Goal: Check status

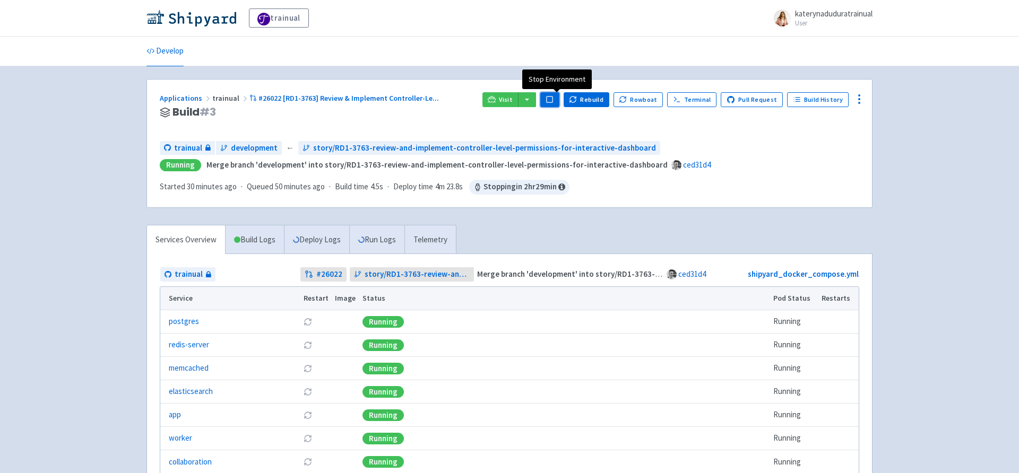
click at [552, 99] on rect "button" at bounding box center [550, 100] width 6 height 6
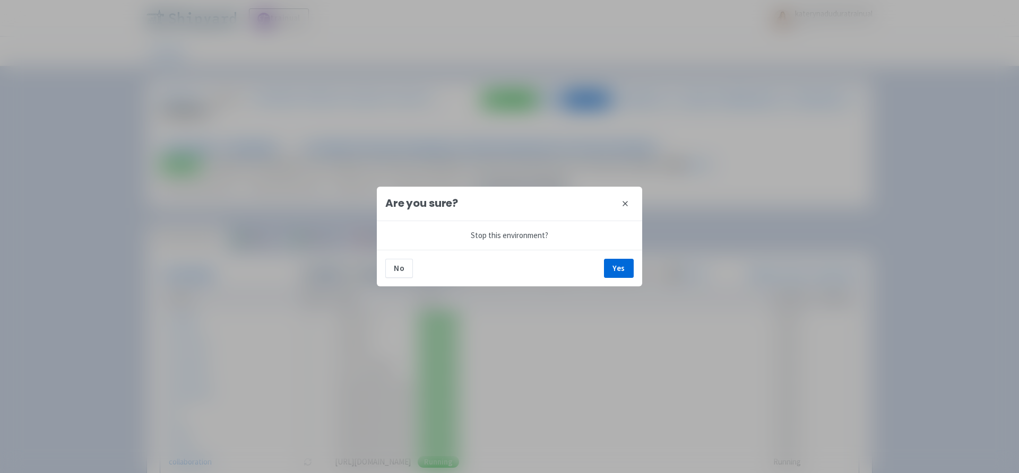
click at [630, 198] on button "close" at bounding box center [625, 203] width 17 height 17
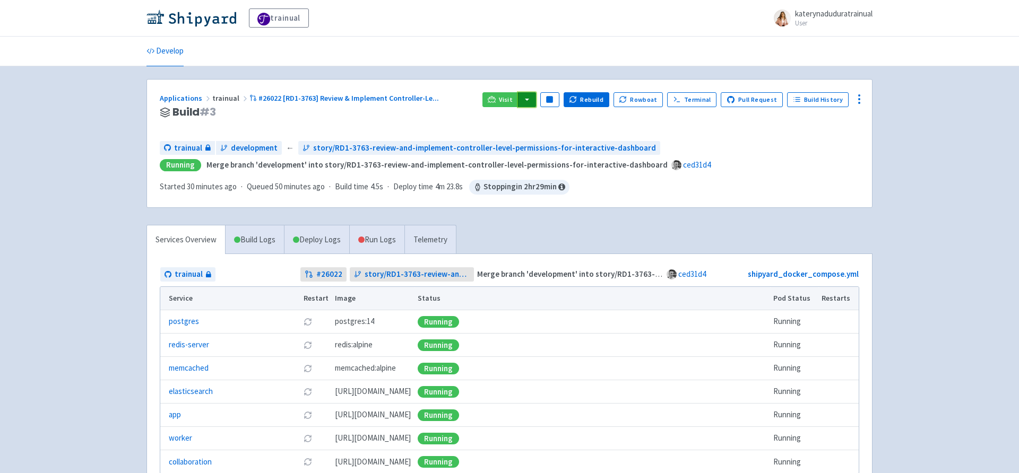
click at [536, 100] on button "button" at bounding box center [527, 99] width 18 height 15
click at [561, 127] on link "trainual (admin)" at bounding box center [567, 121] width 100 height 16
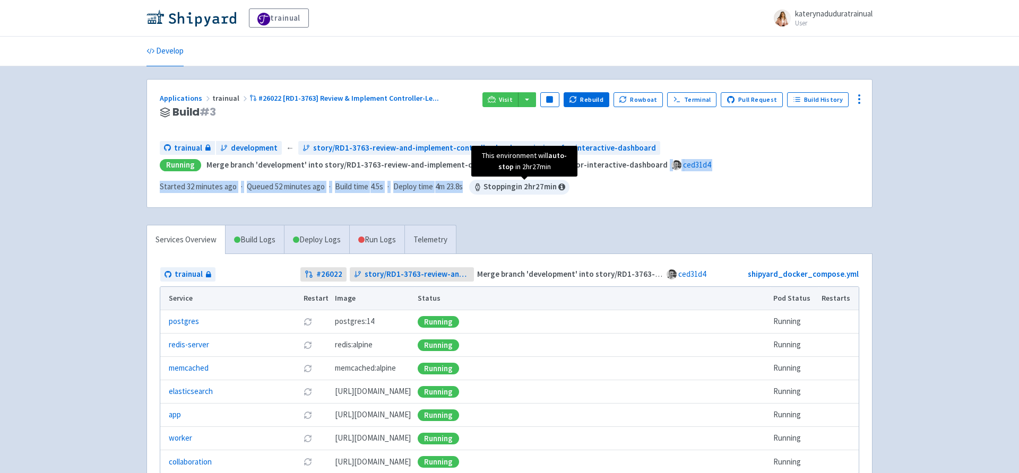
drag, startPoint x: 603, startPoint y: 184, endPoint x: 480, endPoint y: 184, distance: 123.1
click at [480, 184] on div "trainual development ← story/RD1-3763-review-and-implement-controller-level-per…" at bounding box center [509, 168] width 699 height 54
click at [565, 196] on div "Applications trainual #26022 [RD1-3763] Review & Implement Controller-Le ... Bu…" at bounding box center [509, 144] width 725 height 128
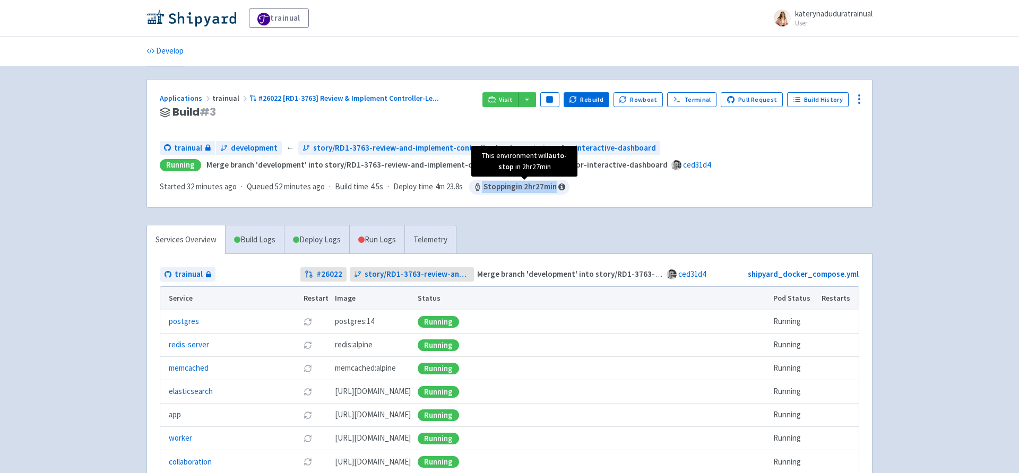
drag, startPoint x: 563, startPoint y: 189, endPoint x: 473, endPoint y: 189, distance: 89.2
click at [473, 189] on span "Stopping in 2 hr 27 min" at bounding box center [519, 187] width 100 height 15
copy span "Stopping in 2 hr 27 min"
